Goal: Task Accomplishment & Management: Use online tool/utility

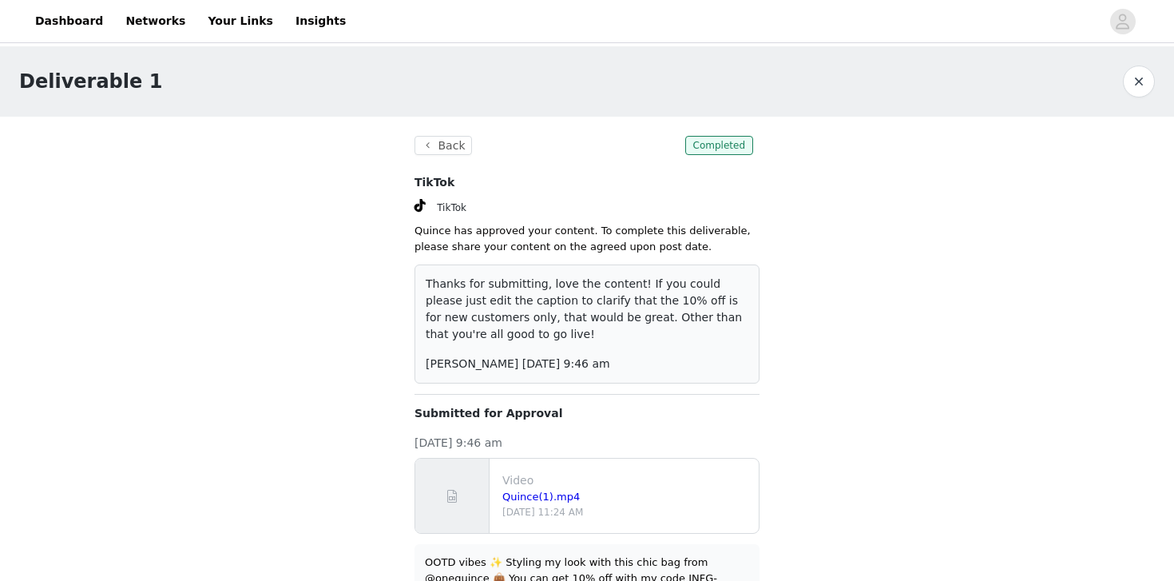
scroll to position [50, 0]
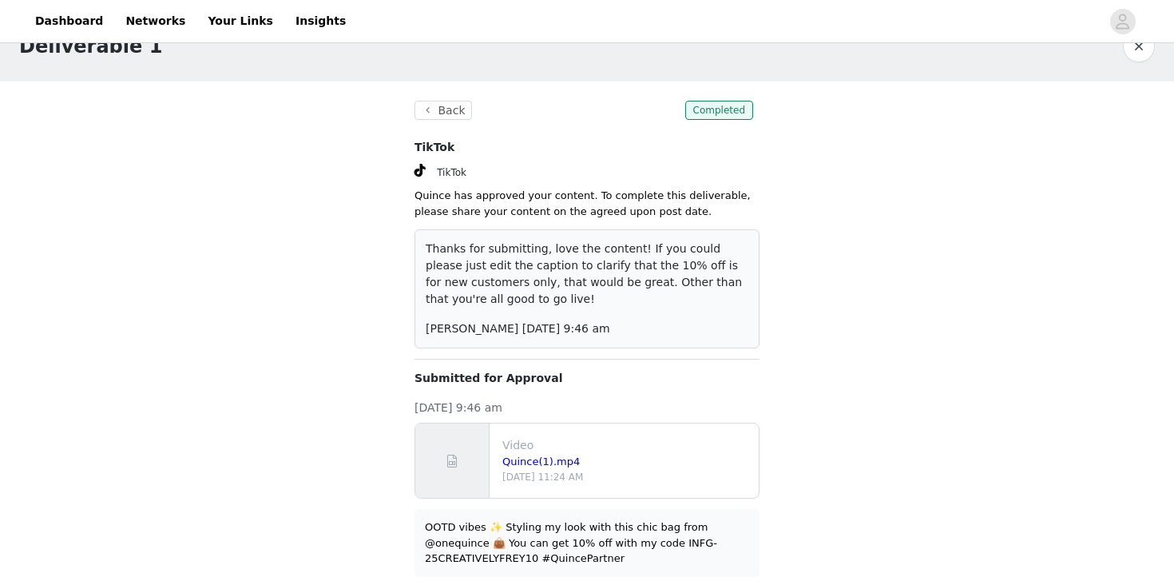
click at [514, 446] on p "Video" at bounding box center [627, 445] width 250 height 17
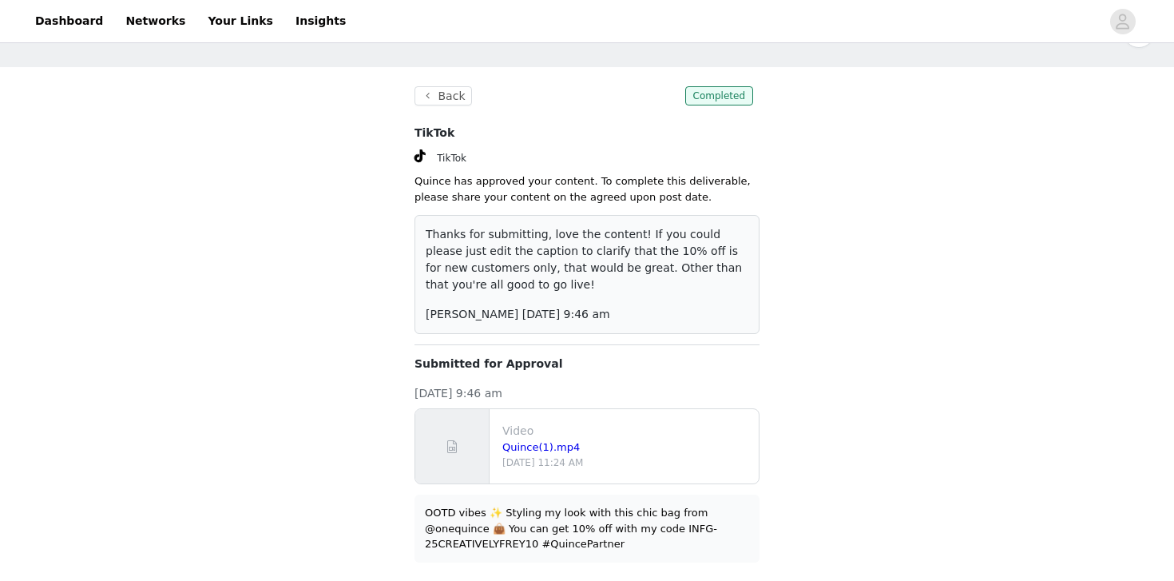
scroll to position [0, 0]
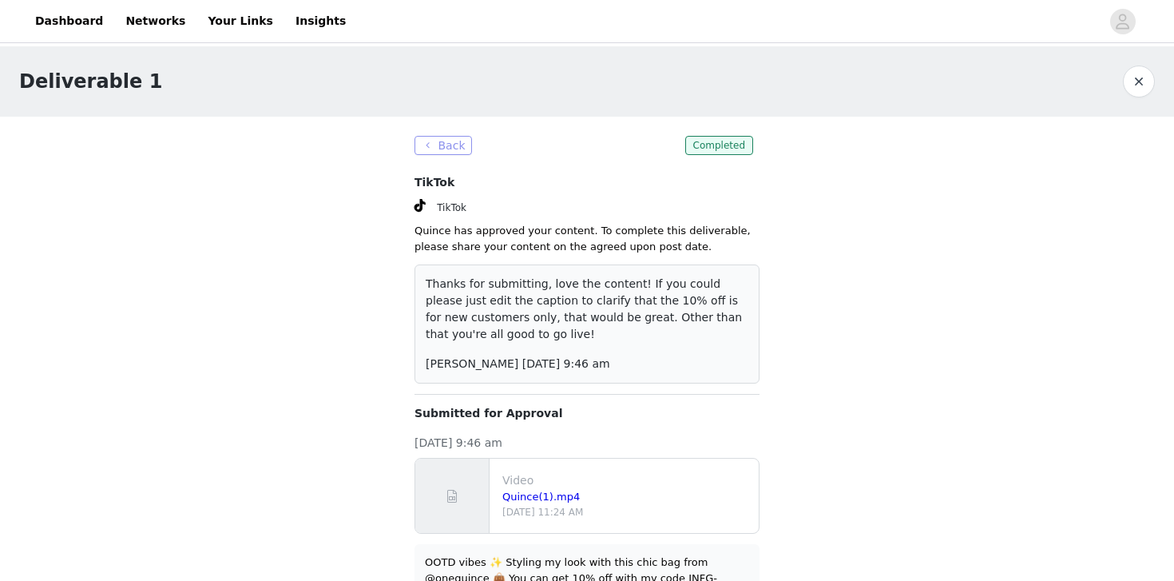
click at [428, 150] on button "Back" at bounding box center [442, 145] width 57 height 19
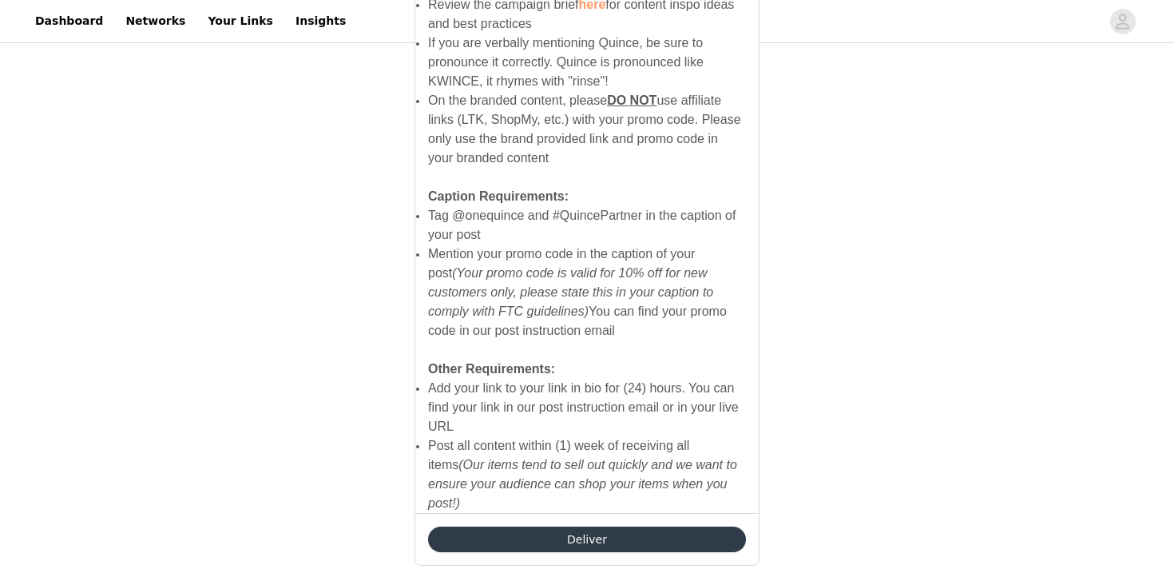
scroll to position [1101, 0]
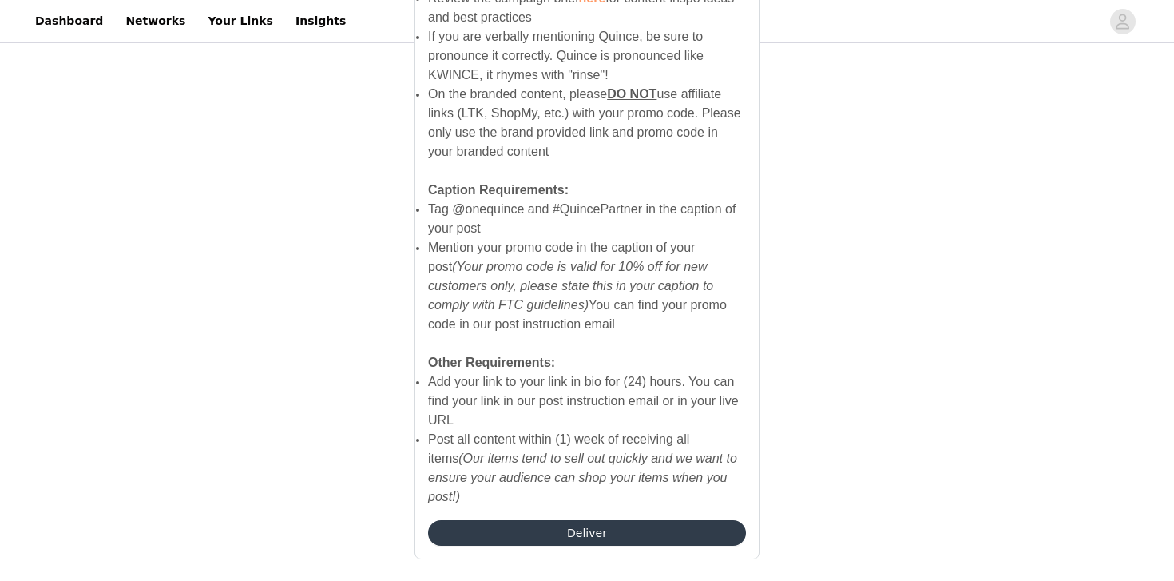
click at [471, 520] on button "Deliver" at bounding box center [587, 533] width 318 height 26
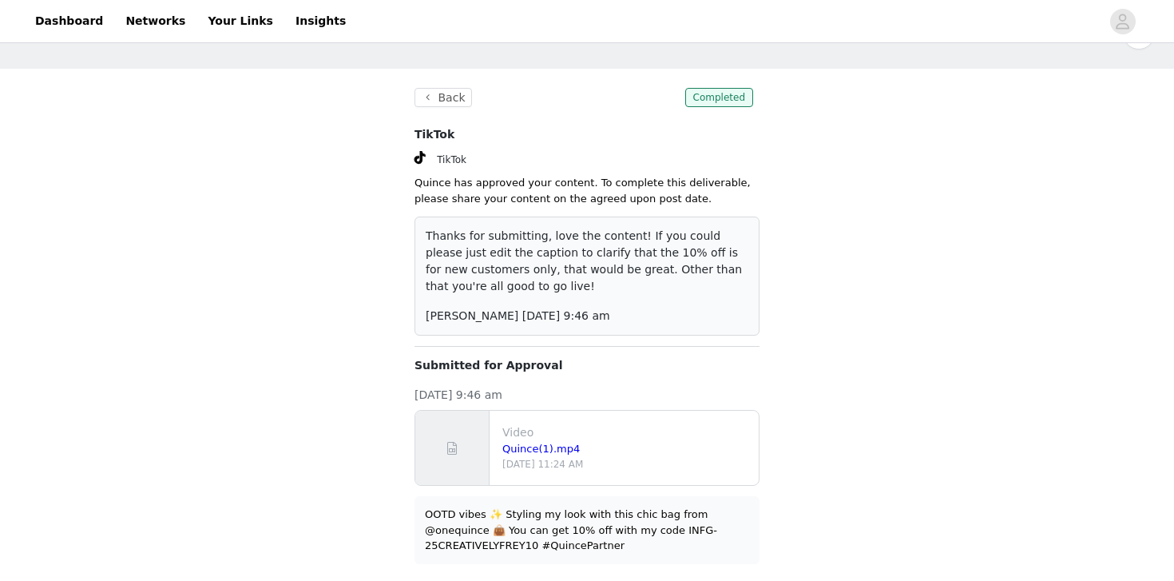
scroll to position [50, 0]
